Goal: Information Seeking & Learning: Check status

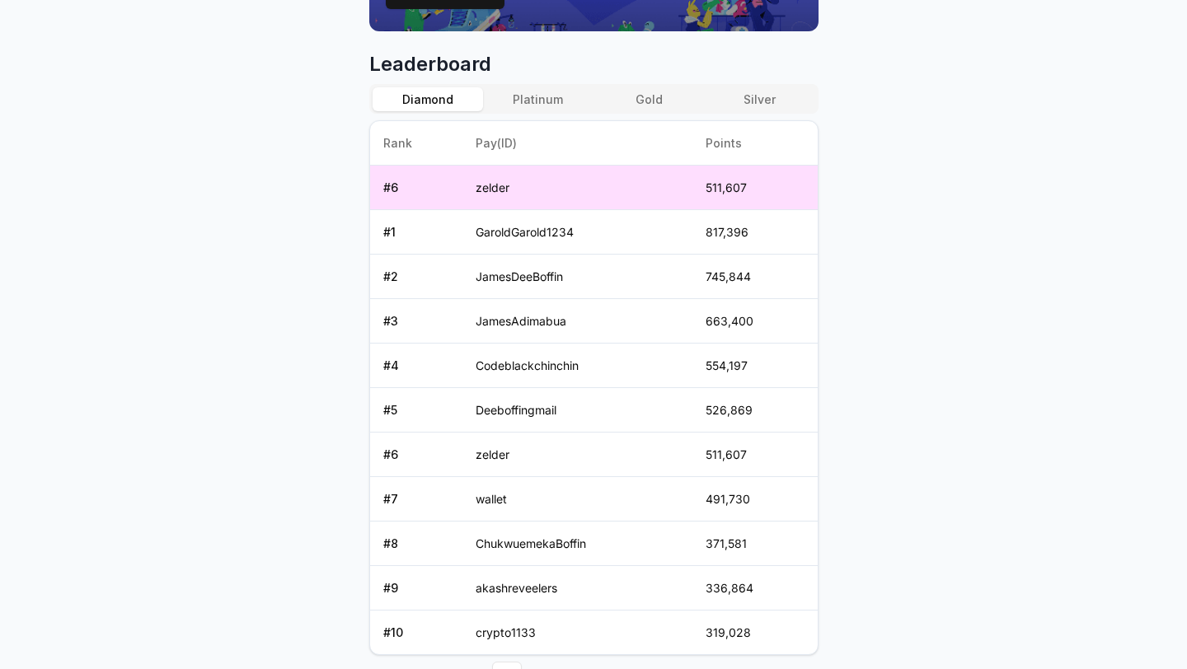
scroll to position [686, 0]
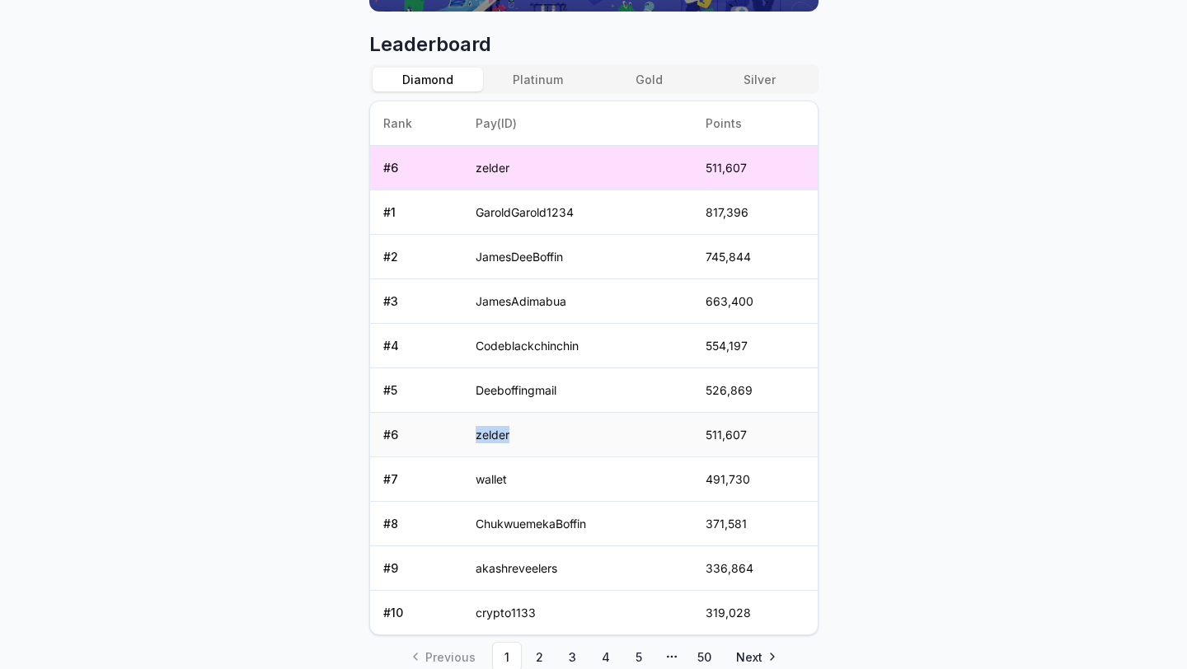
drag, startPoint x: 471, startPoint y: 438, endPoint x: 545, endPoint y: 438, distance: 74.2
click at [546, 438] on td "zelder" at bounding box center [577, 435] width 230 height 45
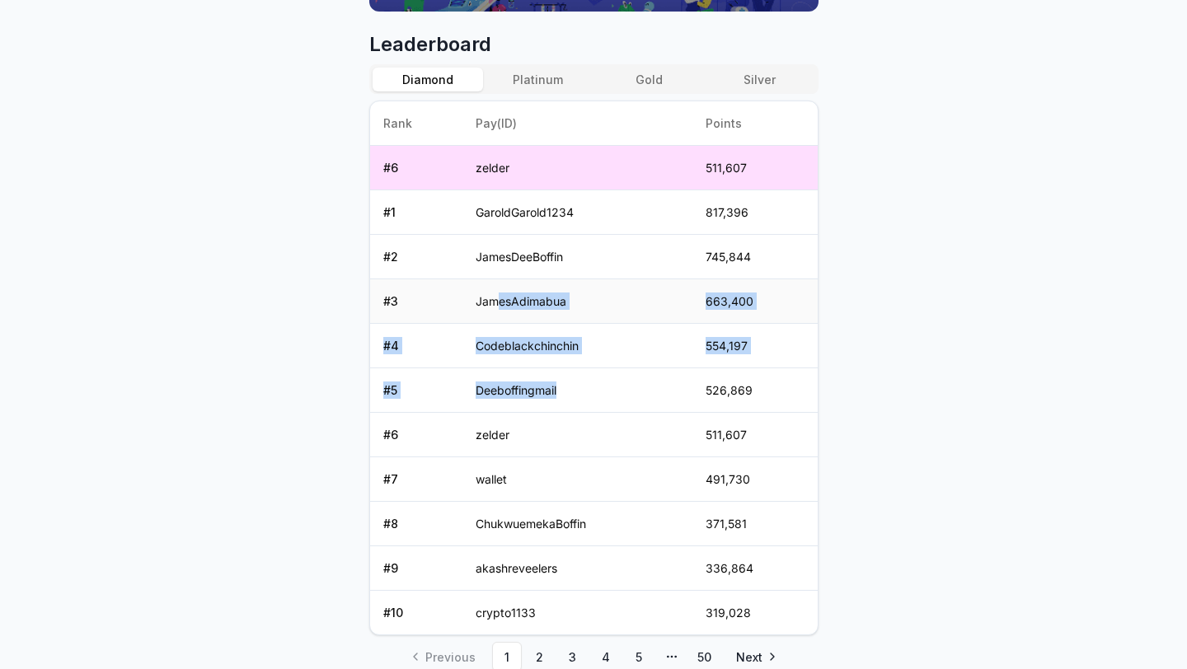
drag, startPoint x: 483, startPoint y: 404, endPoint x: 496, endPoint y: 305, distance: 99.8
click at [496, 305] on tbody "# 6 zelder 511,607 # 1 GaroldGarold1234 817,396 # 2 JamesDeeBoffin 745,844 # 3 …" at bounding box center [593, 391] width 447 height 490
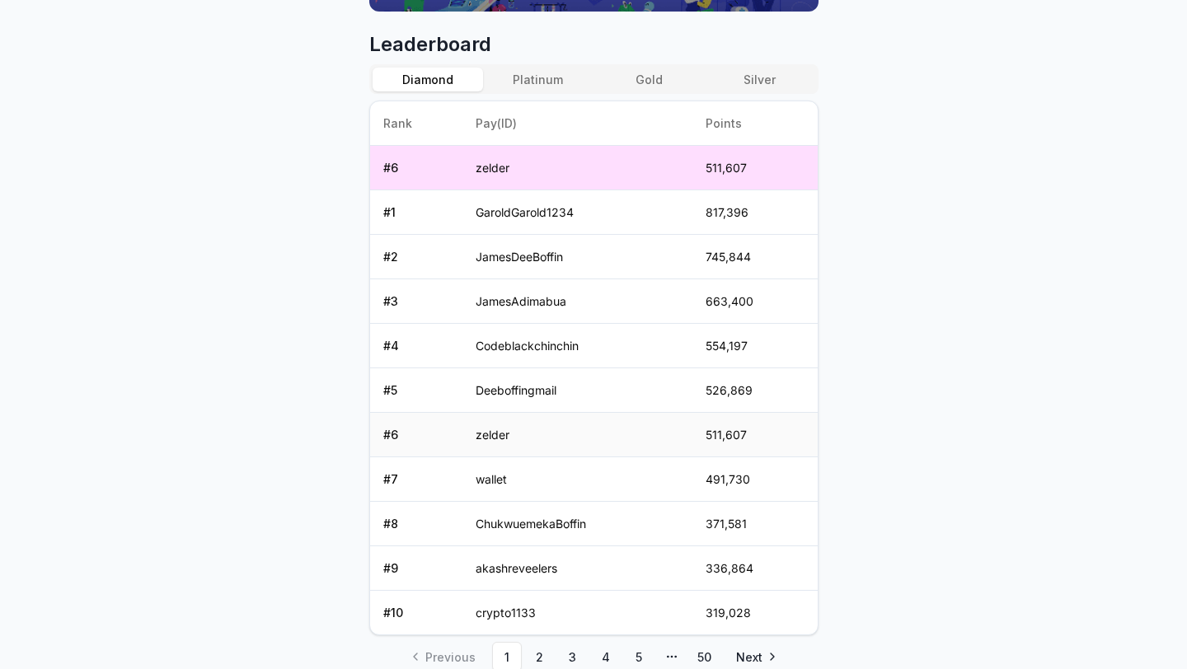
click at [491, 419] on td "zelder" at bounding box center [577, 435] width 230 height 45
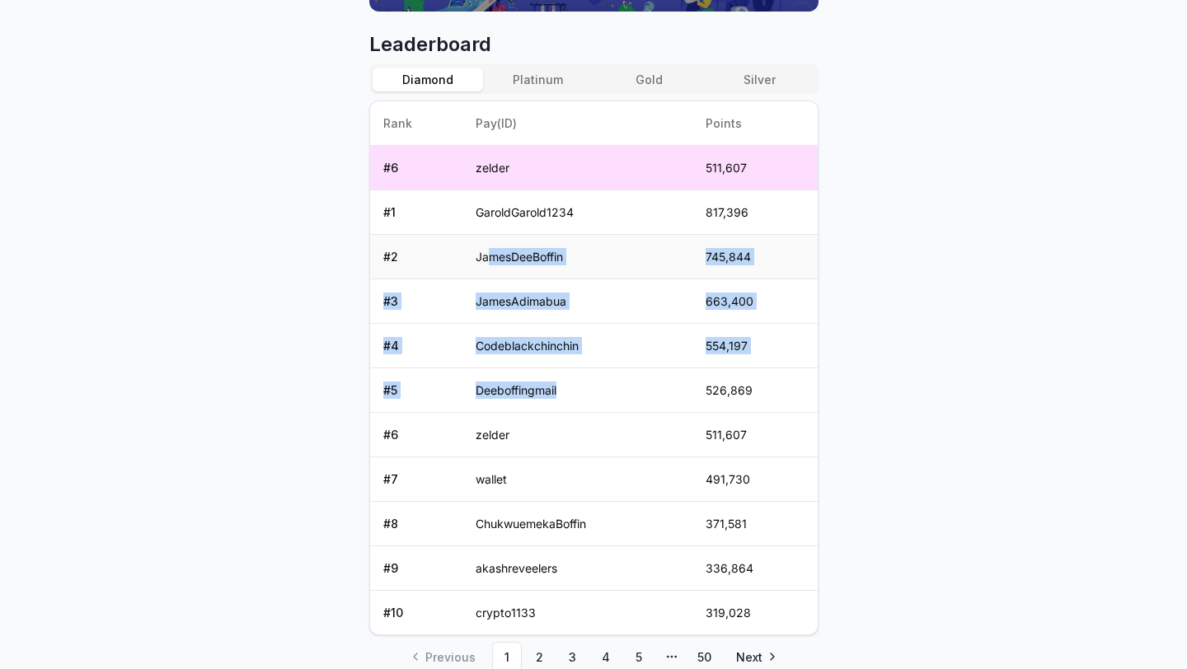
drag, startPoint x: 485, startPoint y: 405, endPoint x: 486, endPoint y: 260, distance: 145.9
click at [486, 260] on tbody "# 6 zelder 511,607 # 1 GaroldGarold1234 817,396 # 2 JamesDeeBoffin 745,844 # 3 …" at bounding box center [593, 391] width 447 height 490
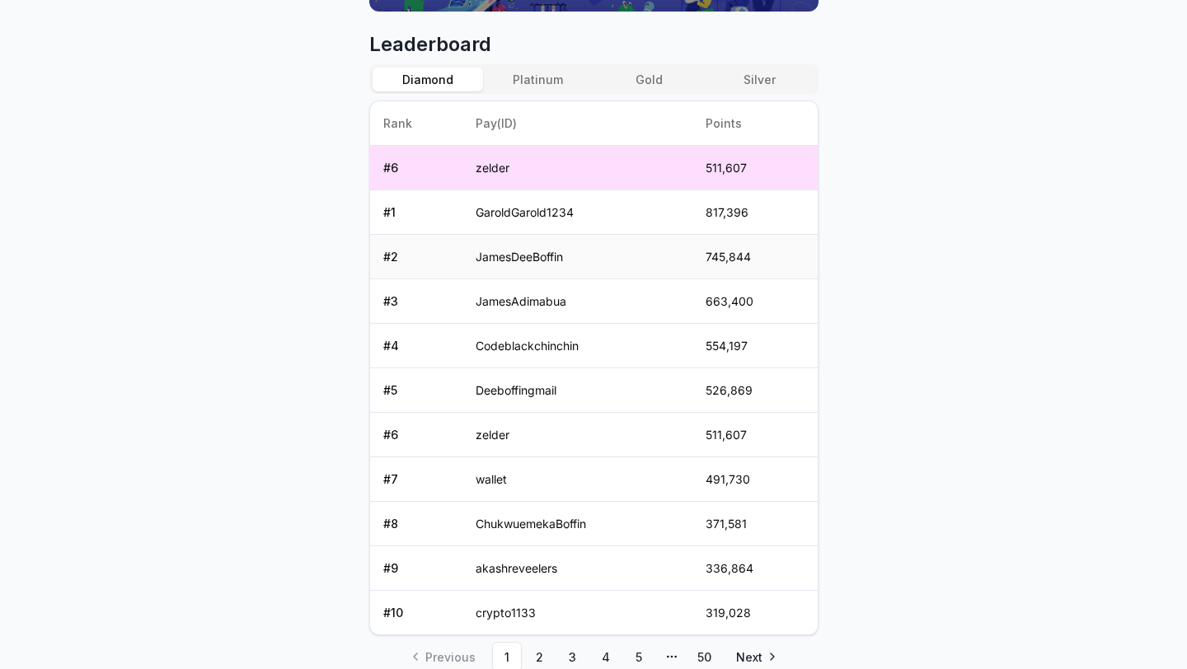
click at [478, 260] on td "JamesDeeBoffin" at bounding box center [577, 257] width 230 height 45
drag, startPoint x: 700, startPoint y: 222, endPoint x: 755, endPoint y: 215, distance: 54.8
click at [755, 215] on td "817,396" at bounding box center [754, 212] width 124 height 45
